Goal: Task Accomplishment & Management: Manage account settings

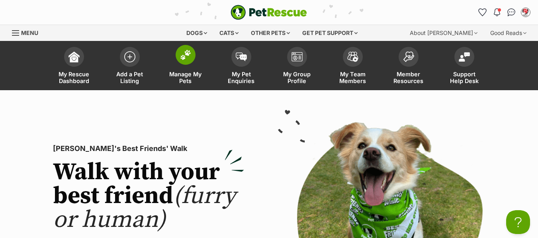
click at [183, 79] on span "Manage My Pets" at bounding box center [186, 78] width 36 height 14
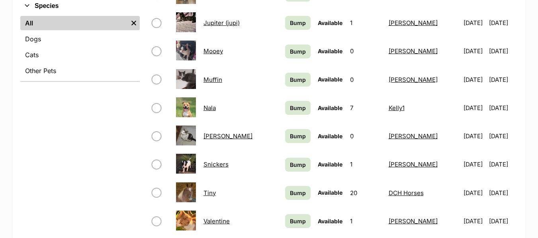
scroll to position [438, 0]
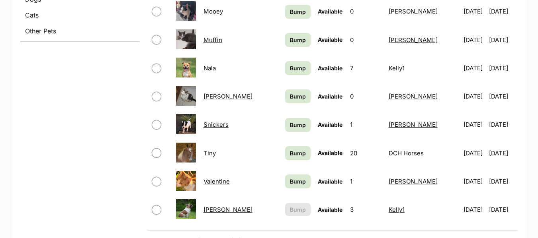
click at [216, 126] on link "Snickers" at bounding box center [215, 125] width 25 height 8
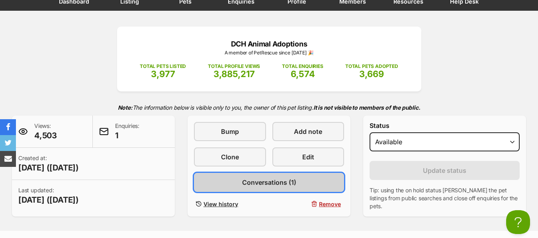
click at [256, 182] on span "Conversations (1)" at bounding box center [269, 183] width 54 height 10
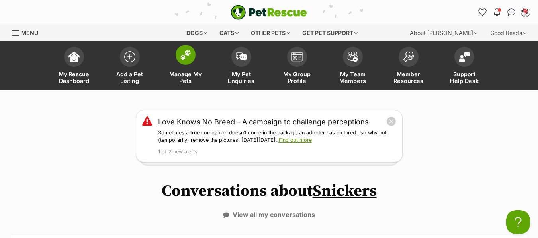
click at [181, 76] on span "Manage My Pets" at bounding box center [186, 78] width 36 height 14
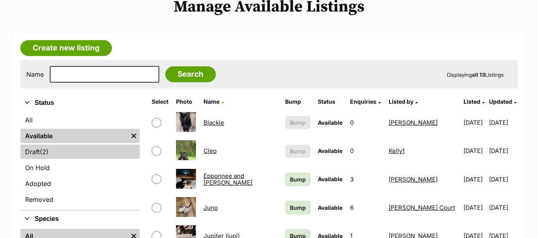
scroll to position [199, 0]
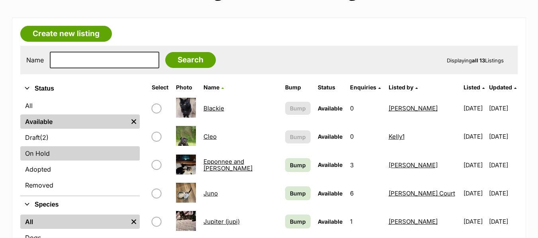
click at [35, 153] on link "On Hold" at bounding box center [79, 153] width 119 height 14
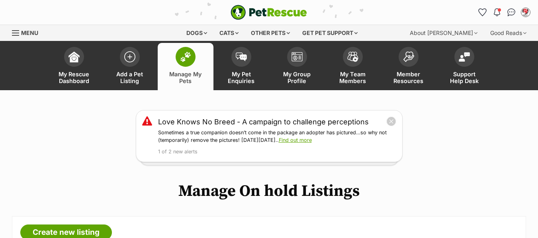
click at [183, 73] on span "Manage My Pets" at bounding box center [186, 78] width 36 height 14
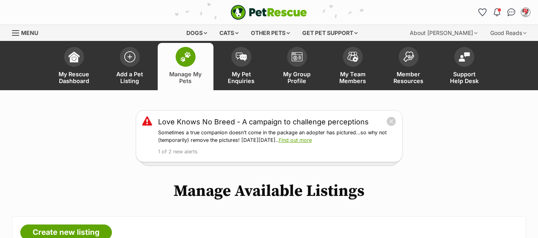
click at [13, 32] on div "Menu" at bounding box center [16, 33] width 8 height 6
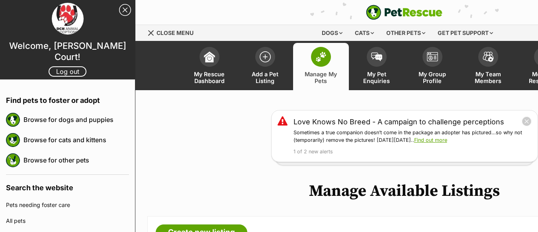
drag, startPoint x: 57, startPoint y: 66, endPoint x: 84, endPoint y: 56, distance: 29.4
click at [57, 66] on link "Log out" at bounding box center [68, 71] width 38 height 10
